Goal: Information Seeking & Learning: Learn about a topic

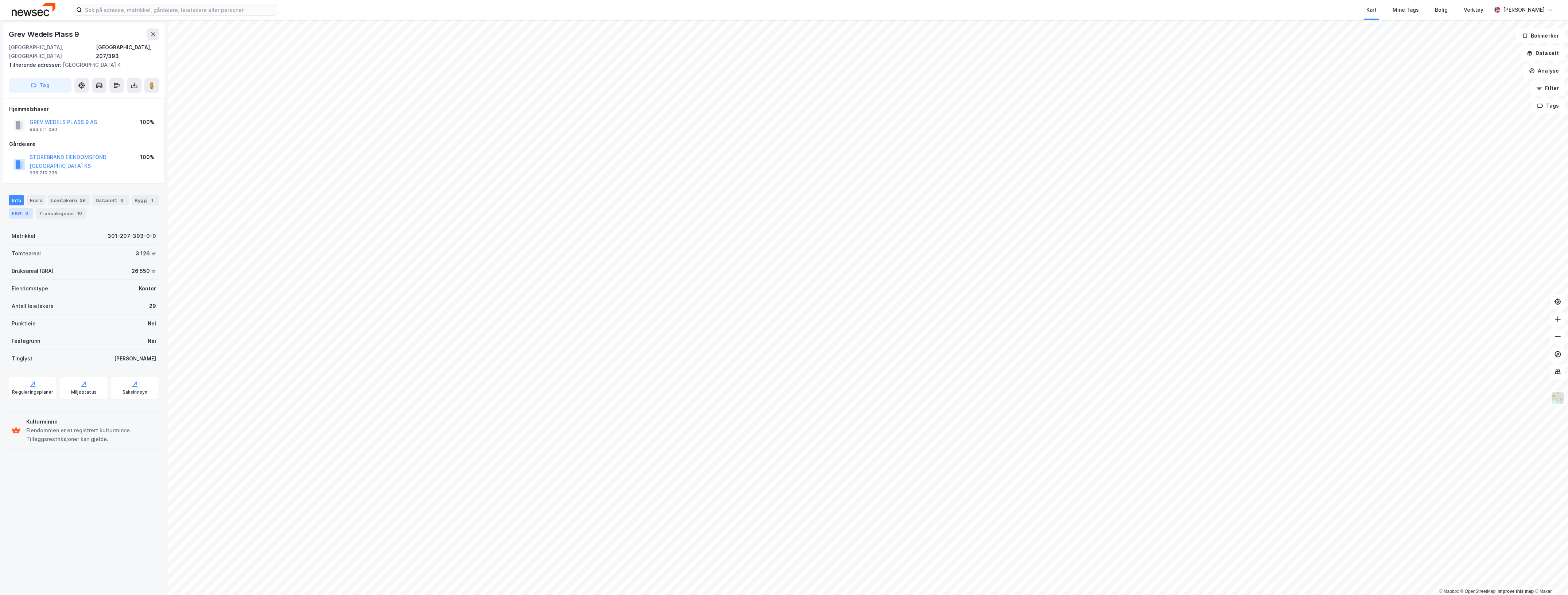
click at [33, 208] on div "ESG 3" at bounding box center [21, 213] width 24 height 10
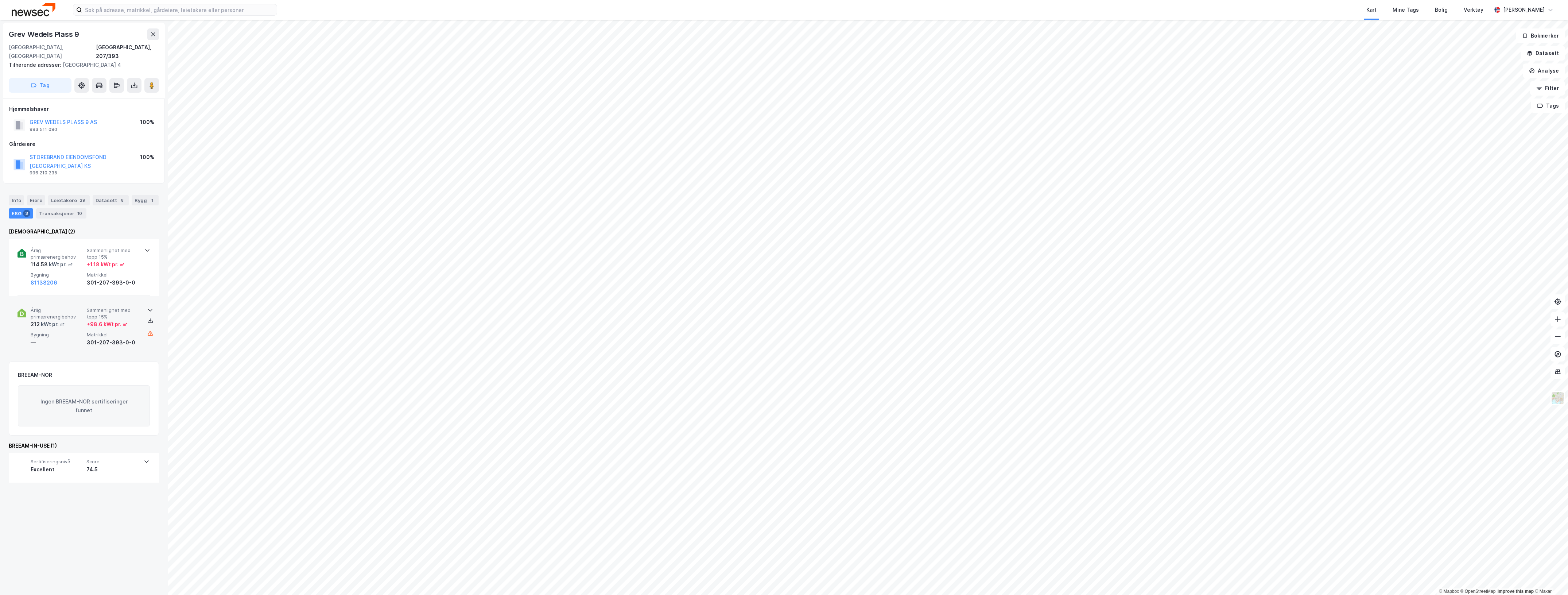
click at [104, 307] on span "Sammenlignet med topp 15%" at bounding box center [113, 313] width 53 height 13
click at [147, 318] on icon at bounding box center [150, 321] width 6 height 6
click at [1447, 15] on div "Bolig" at bounding box center [1441, 10] width 17 height 13
